Goal: Information Seeking & Learning: Learn about a topic

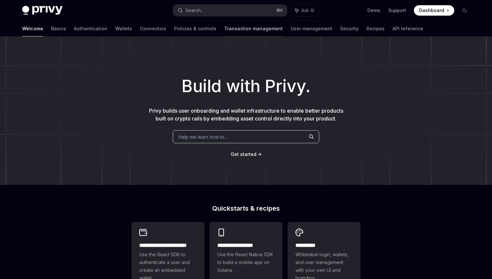
click at [224, 35] on link "Transaction management" at bounding box center [253, 29] width 59 height 16
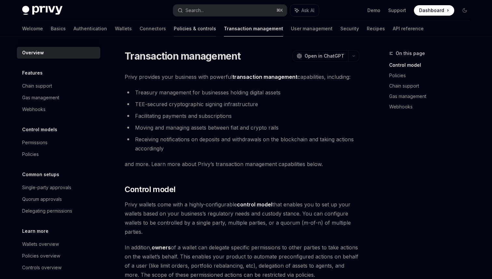
click at [174, 29] on link "Policies & controls" at bounding box center [195, 29] width 42 height 16
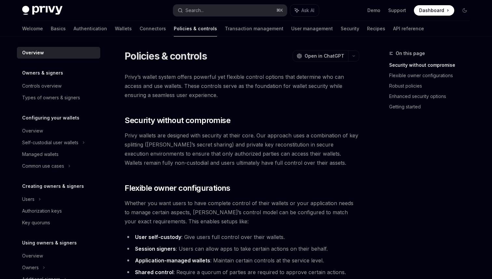
click at [77, 20] on div "Privy Docs home page Search... ⌘ K Ask AI Demo Support Dashboard Dashboard Sear…" at bounding box center [245, 10] width 447 height 21
click at [74, 24] on link "Authentication" at bounding box center [89, 29] width 33 height 16
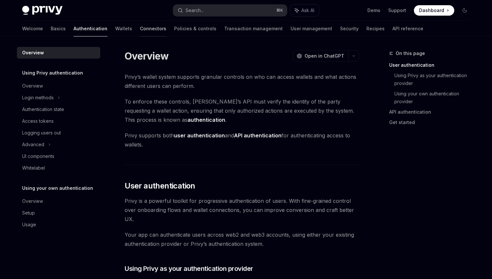
click at [140, 31] on link "Connectors" at bounding box center [153, 29] width 26 height 16
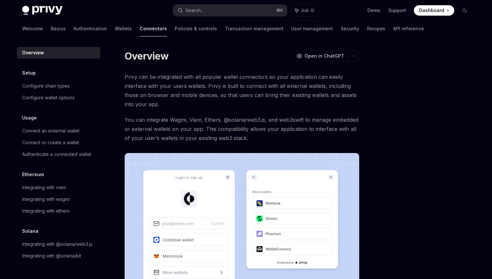
click at [100, 31] on div "Welcome Basics Authentication Wallets Connectors Policies & controls Transactio…" at bounding box center [222, 29] width 401 height 16
click at [115, 29] on link "Wallets" at bounding box center [123, 29] width 17 height 16
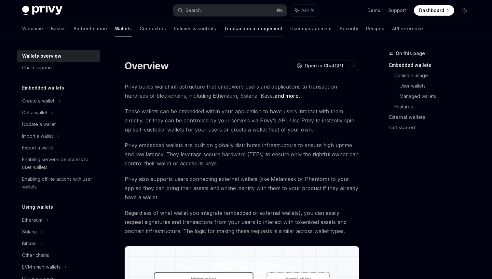
click at [224, 27] on link "Transaction management" at bounding box center [253, 29] width 59 height 16
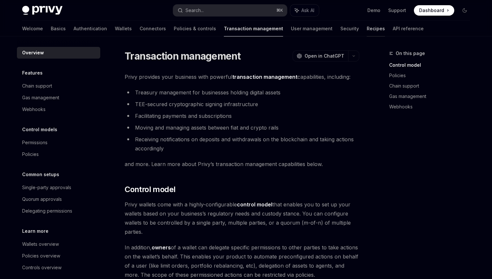
click at [366, 27] on link "Recipes" at bounding box center [375, 29] width 18 height 16
type textarea "*"
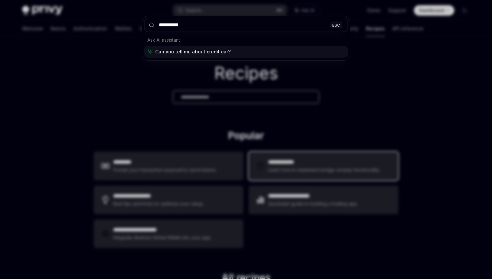
type input "**********"
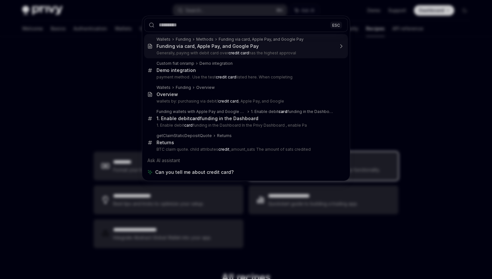
scroll to position [193, 0]
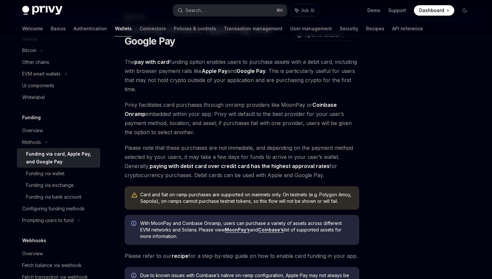
click at [218, 72] on strong "Apple Pay" at bounding box center [215, 71] width 26 height 7
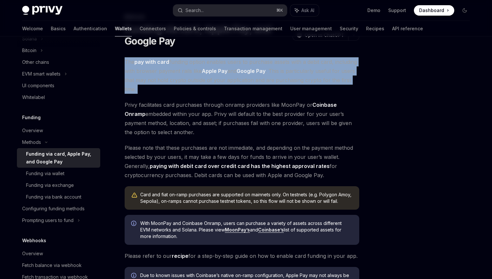
click at [218, 72] on strong "Apple Pay" at bounding box center [215, 71] width 26 height 7
click at [219, 73] on strong "Apple Pay" at bounding box center [215, 71] width 26 height 7
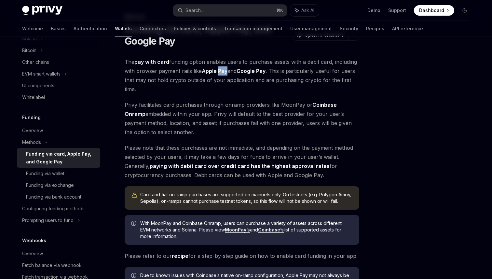
click at [219, 73] on strong "Apple Pay" at bounding box center [215, 71] width 26 height 7
click at [223, 73] on strong "Apple Pay" at bounding box center [215, 71] width 26 height 7
drag, startPoint x: 227, startPoint y: 72, endPoint x: 199, endPoint y: 72, distance: 28.3
click at [199, 72] on span "The pay with card funding option enables users to purchase assets with a debit …" at bounding box center [242, 75] width 234 height 36
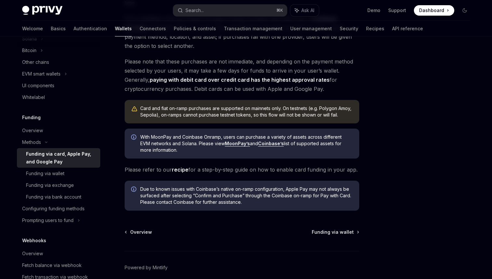
scroll to position [151, 0]
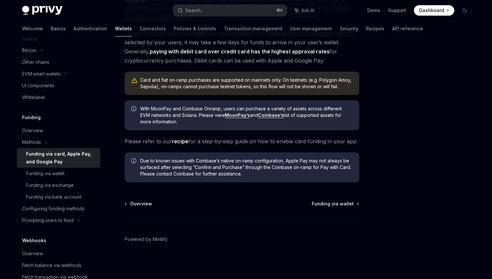
click at [174, 143] on link "recipe" at bounding box center [180, 141] width 17 height 7
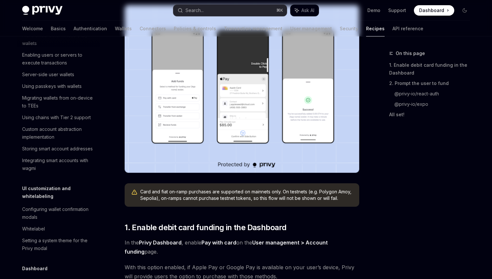
type textarea "*"
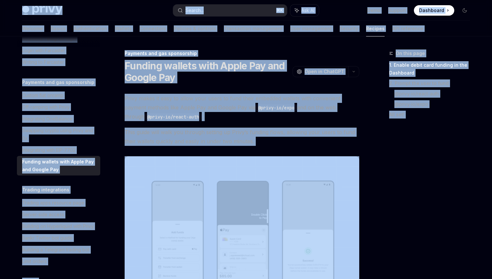
copy div "Lorem Ipsu dolo sita Consec... ⌘ A Eli SE Doei Tempori Utlaboree Doloremag Aliq…"
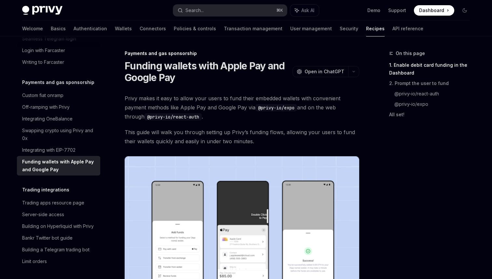
click at [69, 38] on div at bounding box center [58, 41] width 83 height 10
click at [237, 11] on button "Search... ⌘ K" at bounding box center [230, 11] width 114 height 12
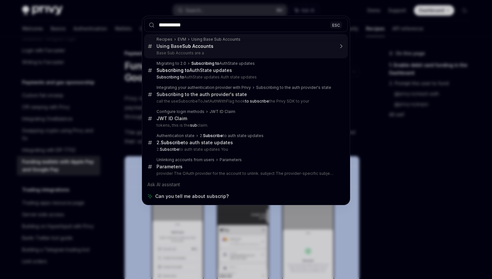
type input "**********"
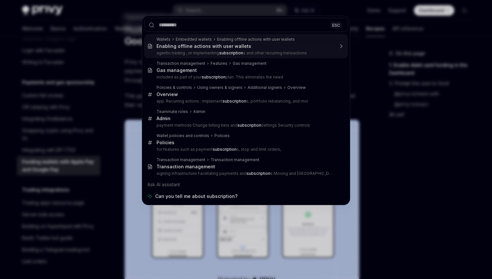
scroll to position [25, 0]
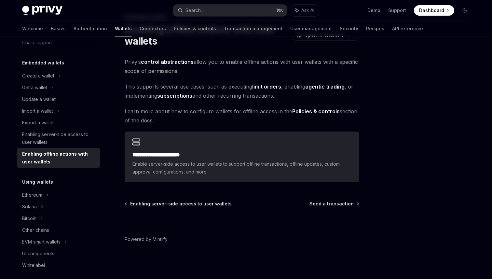
click at [178, 95] on strong "subscriptions" at bounding box center [174, 95] width 35 height 7
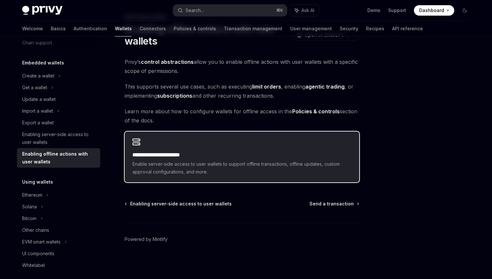
click at [217, 163] on span "Enable server-side access to user wallets to support offline transactions, offl…" at bounding box center [241, 168] width 219 height 16
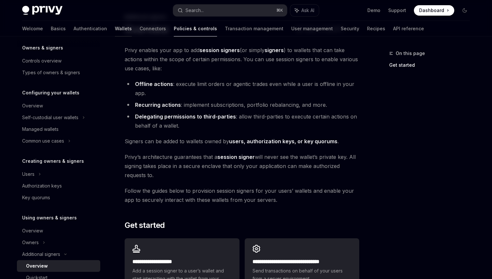
click at [115, 27] on link "Wallets" at bounding box center [123, 29] width 17 height 16
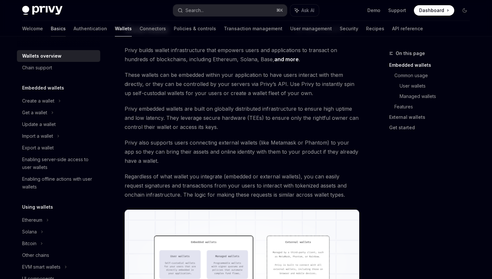
click at [51, 31] on link "Basics" at bounding box center [58, 29] width 15 height 16
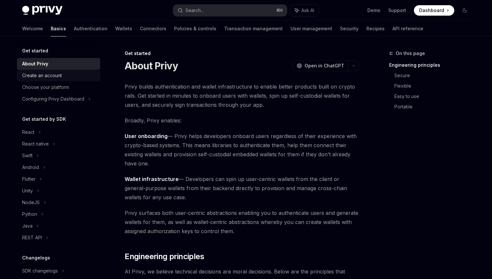
click at [59, 72] on div "Create an account" at bounding box center [42, 76] width 40 height 8
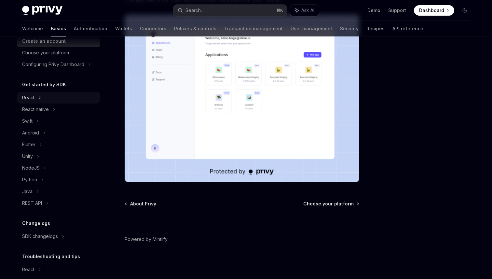
scroll to position [30, 0]
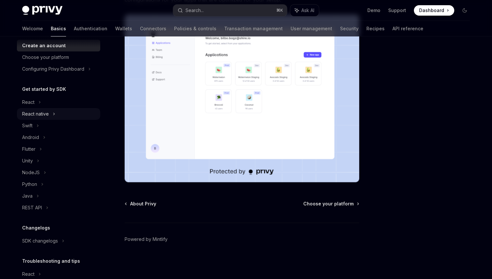
click at [58, 110] on div "React native" at bounding box center [58, 114] width 83 height 12
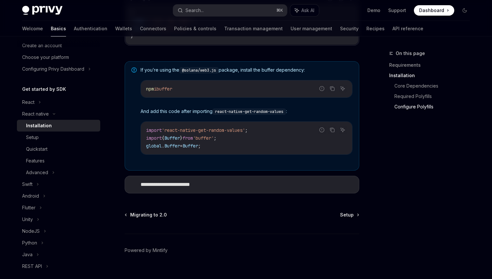
scroll to position [487, 0]
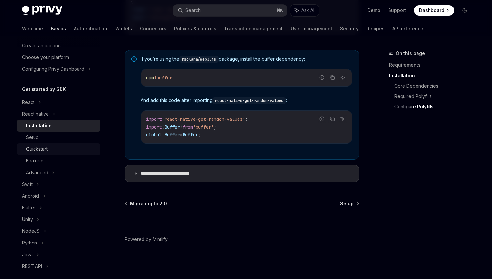
click at [73, 148] on div "Quickstart" at bounding box center [61, 149] width 70 height 8
type textarea "*"
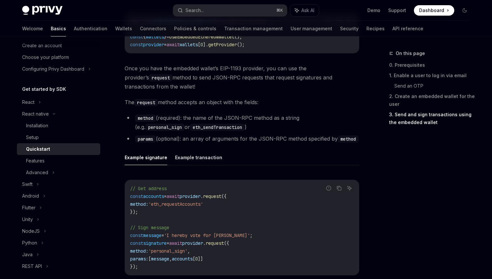
scroll to position [991, 0]
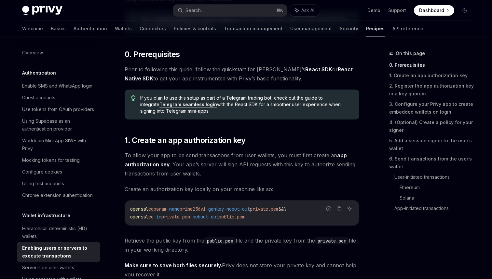
scroll to position [242, 0]
